Goal: Task Accomplishment & Management: Manage account settings

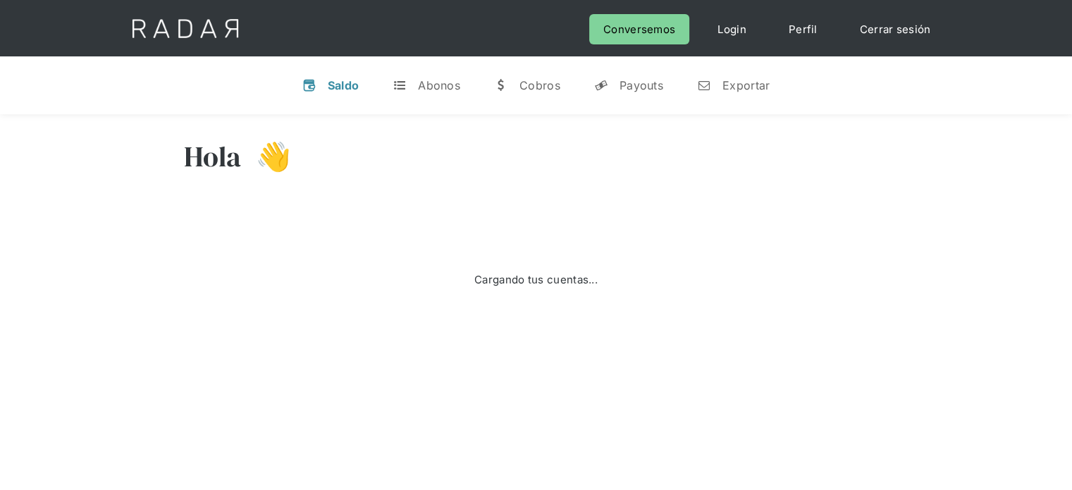
click at [82, 220] on div "Hola 👋 Cargando tus cuentas... Nombre de la empresa • Conectada • Desconectada …" at bounding box center [536, 243] width 1072 height 258
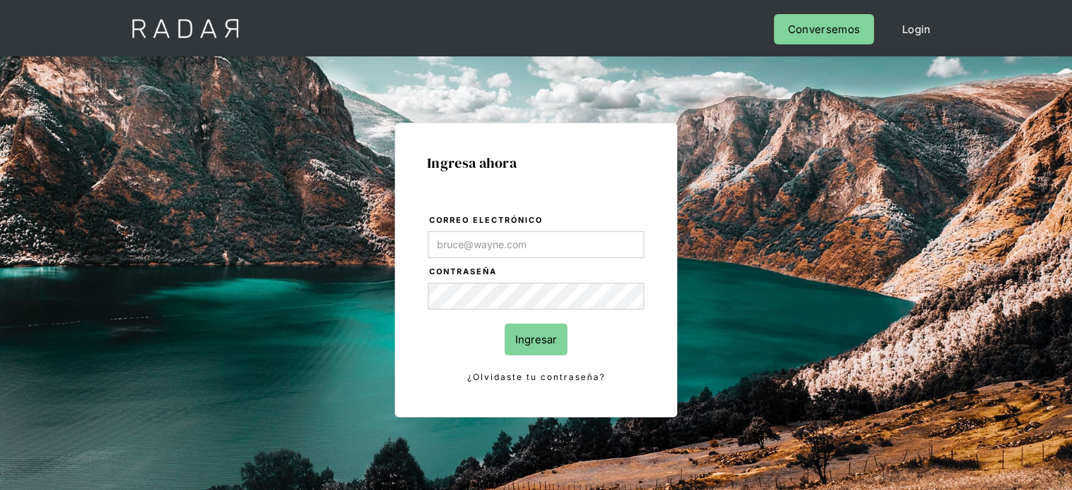
type input "[EMAIL_ADDRESS][PERSON_NAME][DOMAIN_NAME]"
click at [522, 333] on input "Ingresar" at bounding box center [536, 339] width 63 height 32
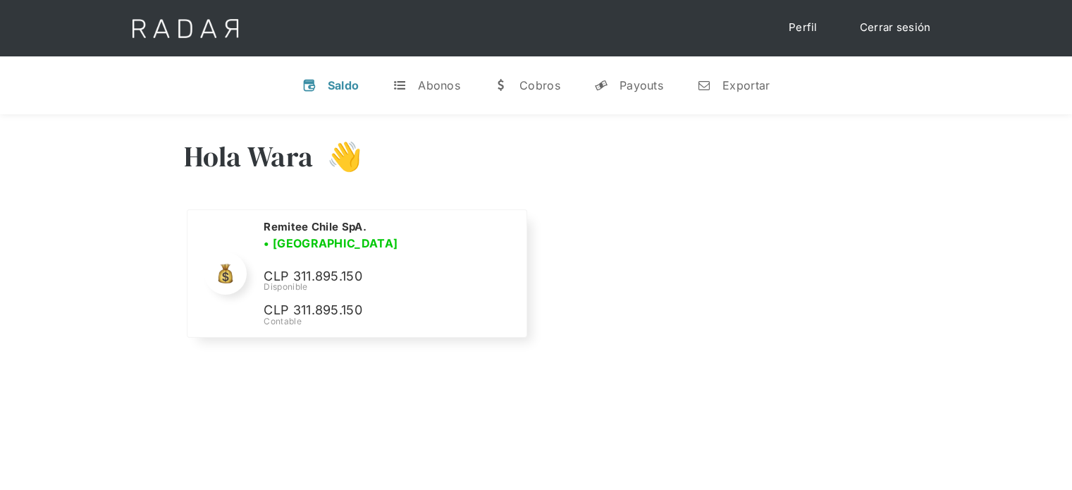
drag, startPoint x: 131, startPoint y: 171, endPoint x: 137, endPoint y: 177, distance: 8.5
click at [135, 175] on div "Hola Wara 👋 Cargando tus cuentas... Nombre de la empresa • [GEOGRAPHIC_DATA] • …" at bounding box center [536, 240] width 1072 height 252
